Goal: Task Accomplishment & Management: Manage account settings

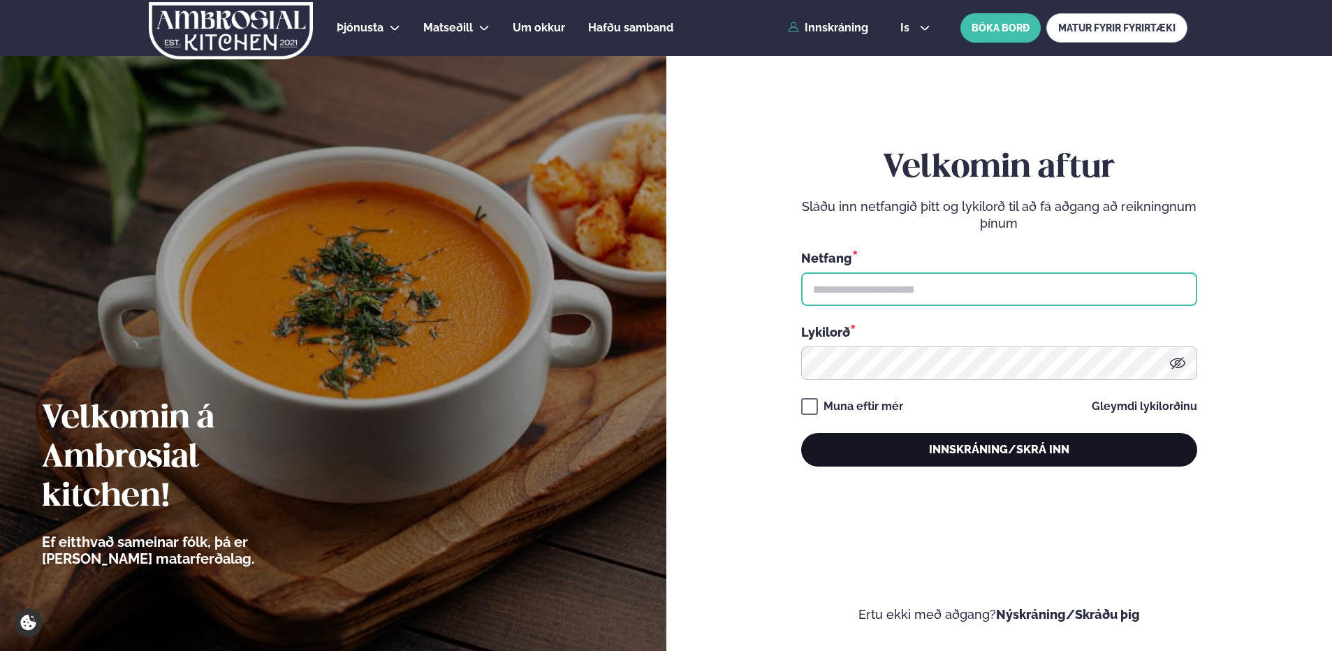
type input "**********"
click at [996, 444] on button "Innskráning/Skrá inn" at bounding box center [999, 450] width 396 height 34
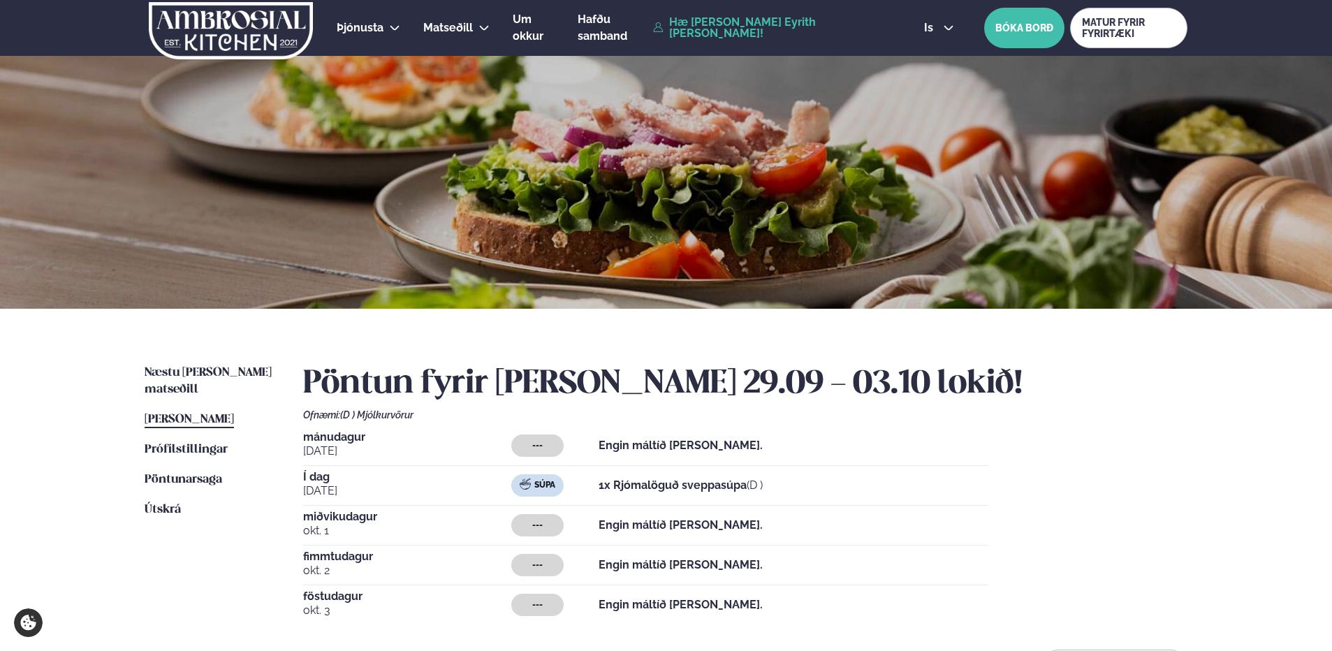
scroll to position [279, 0]
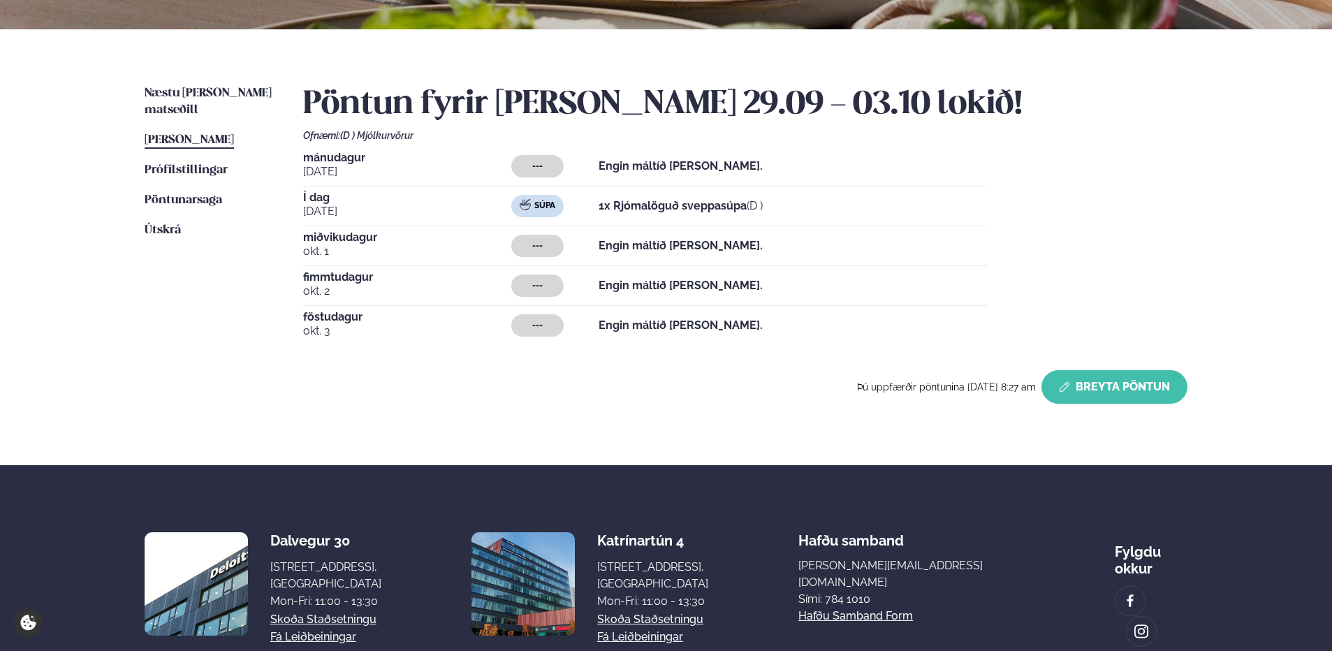
click at [1111, 392] on button "Breyta Pöntun" at bounding box center [1115, 387] width 146 height 34
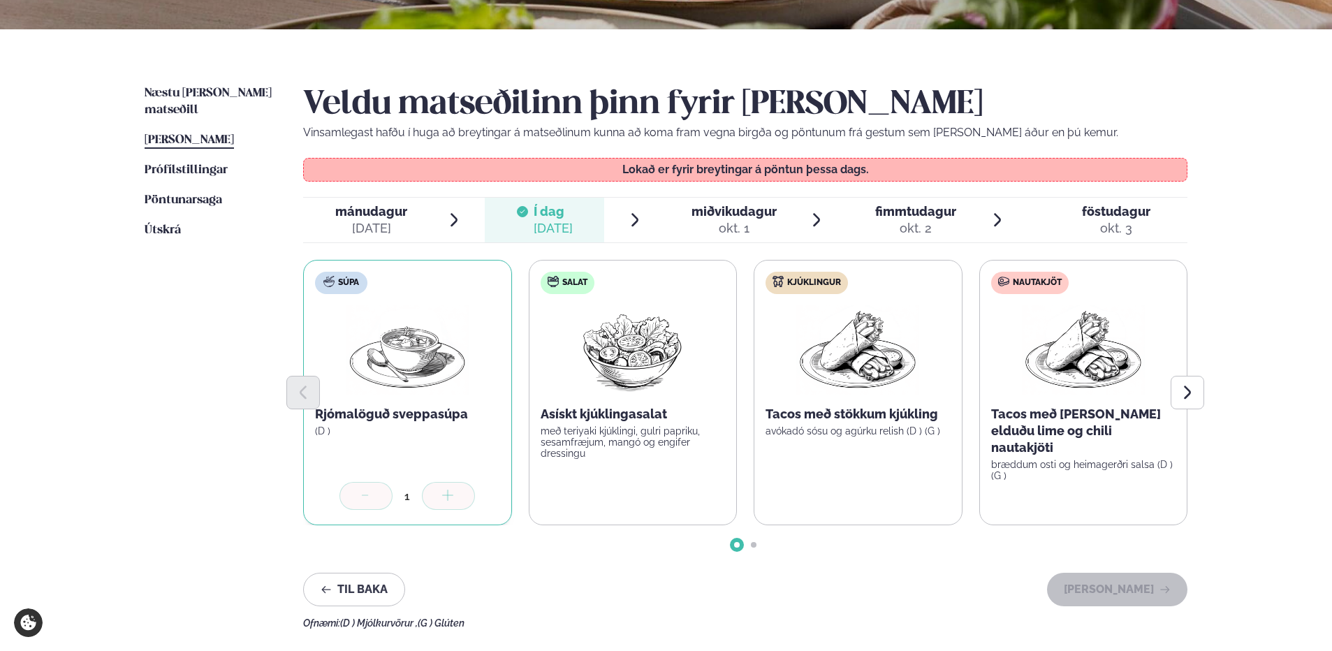
click at [742, 224] on div "okt. 1" at bounding box center [734, 228] width 85 height 17
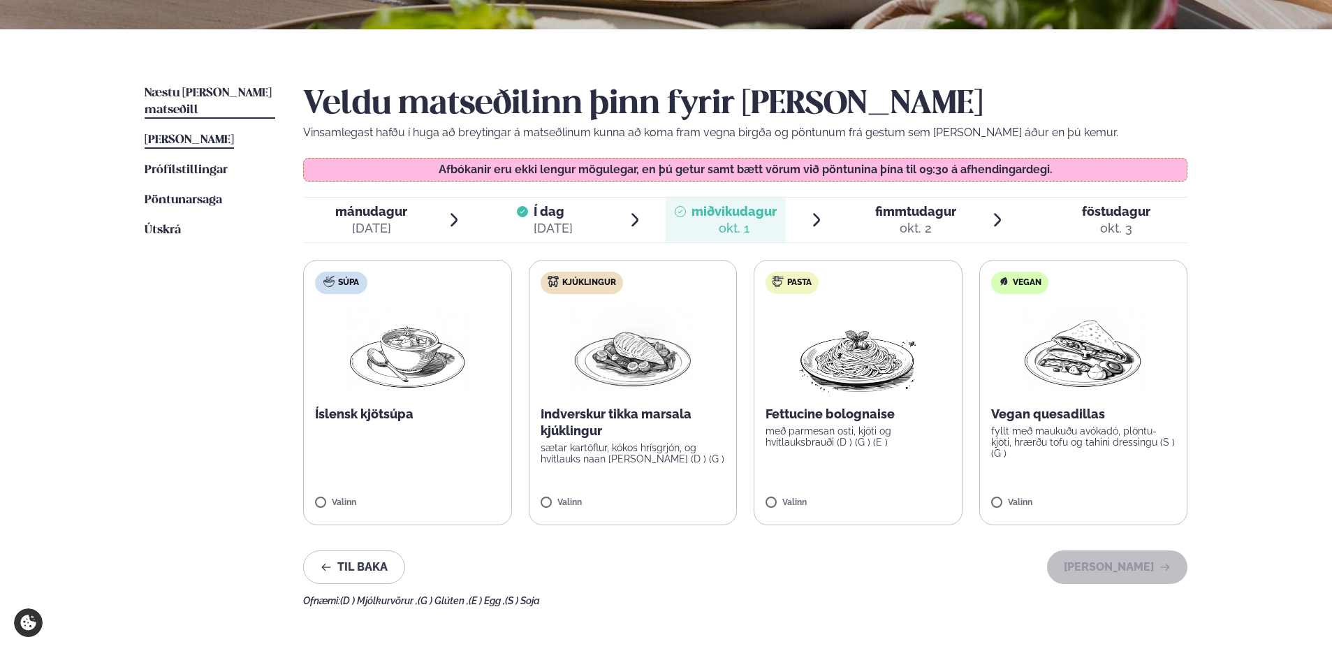
click at [204, 101] on link "Næstu [PERSON_NAME] matseðill Næsta vika" at bounding box center [210, 102] width 131 height 34
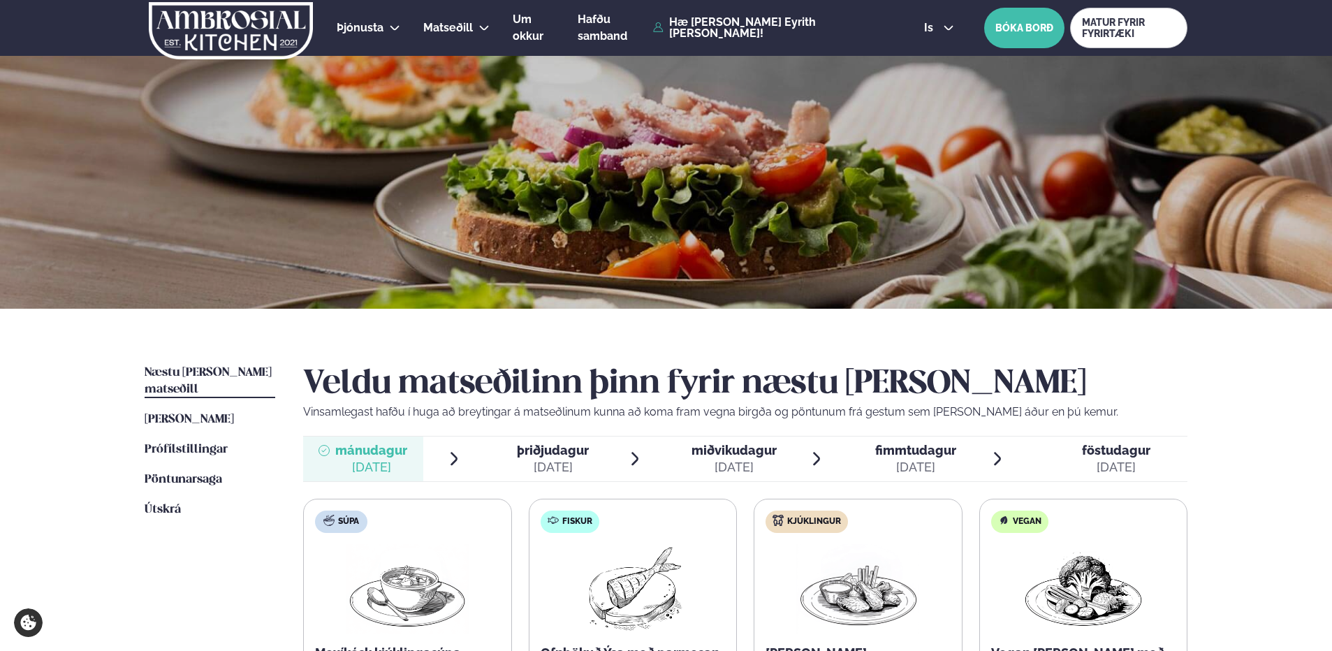
scroll to position [210, 0]
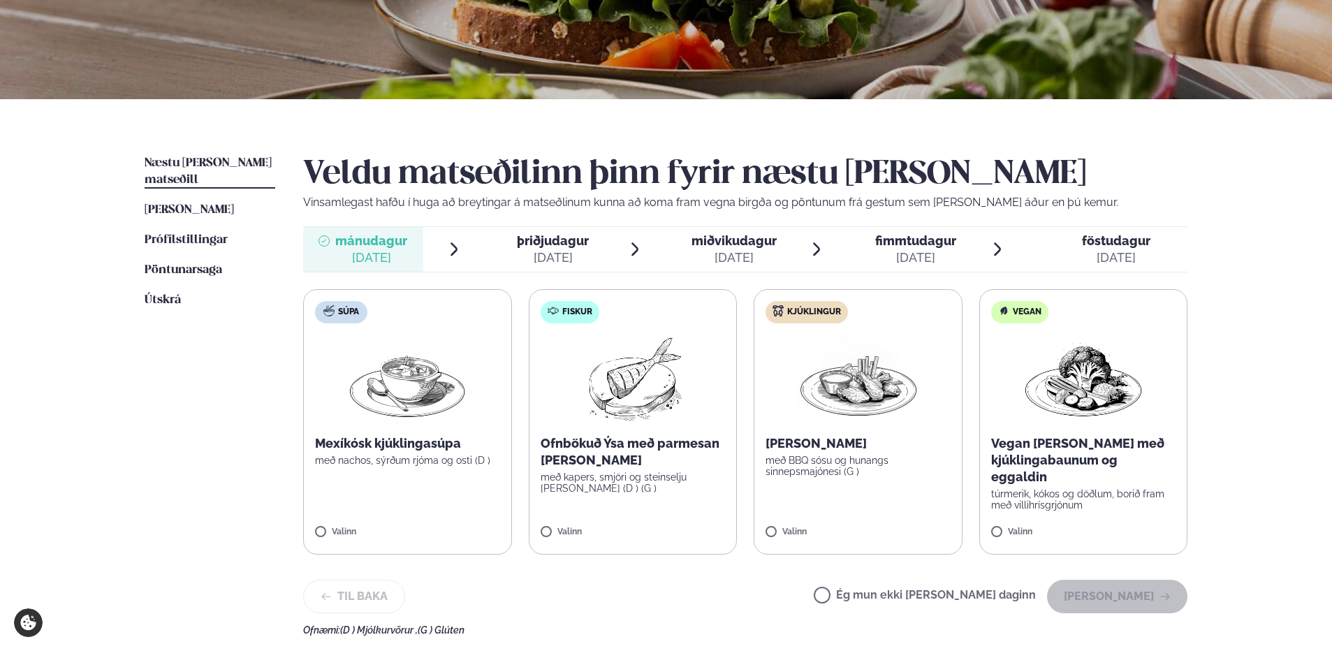
click at [556, 237] on span "þriðjudagur" at bounding box center [553, 240] width 72 height 15
